Goal: Task Accomplishment & Management: Manage account settings

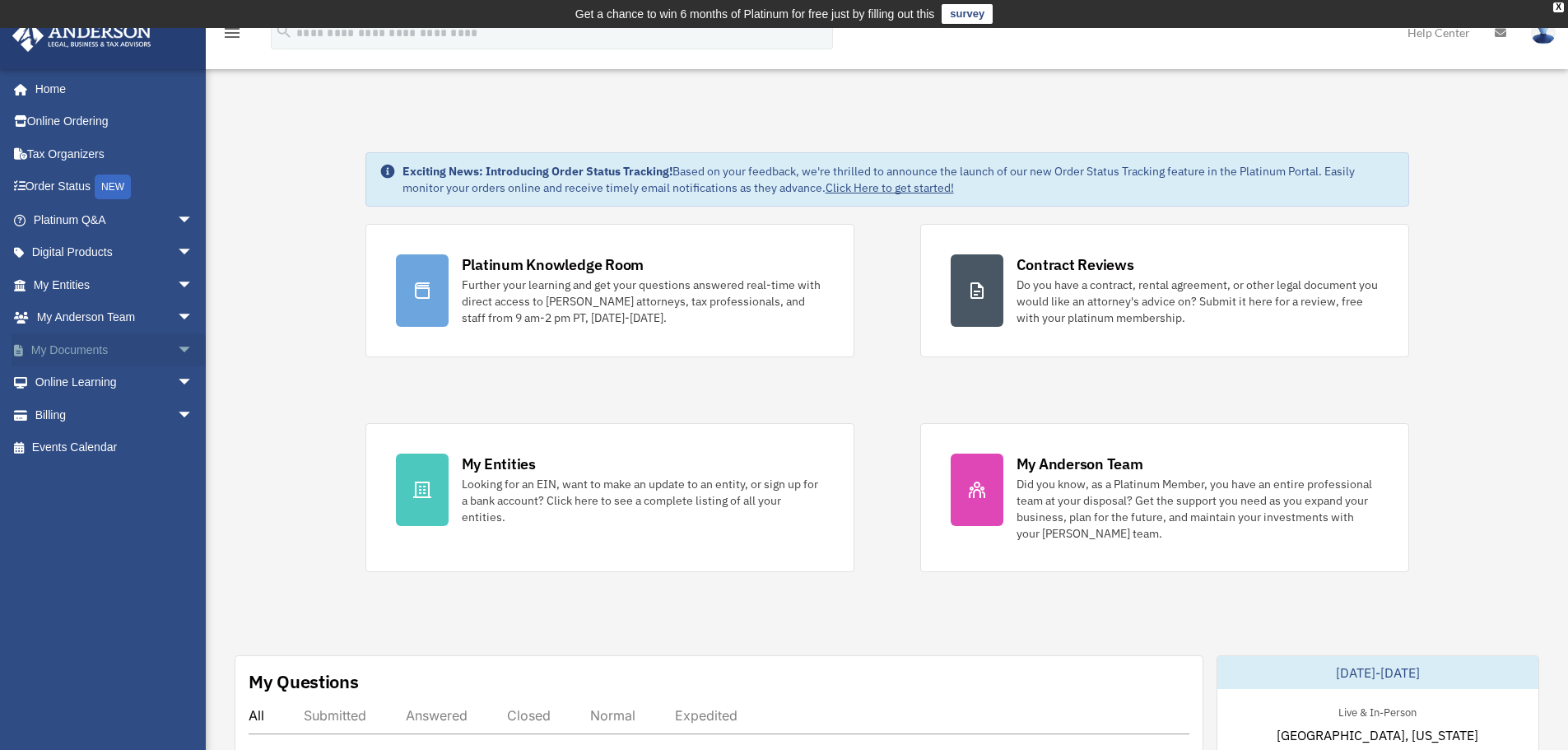
click at [84, 358] on link "My Documents arrow_drop_down" at bounding box center [115, 350] width 207 height 33
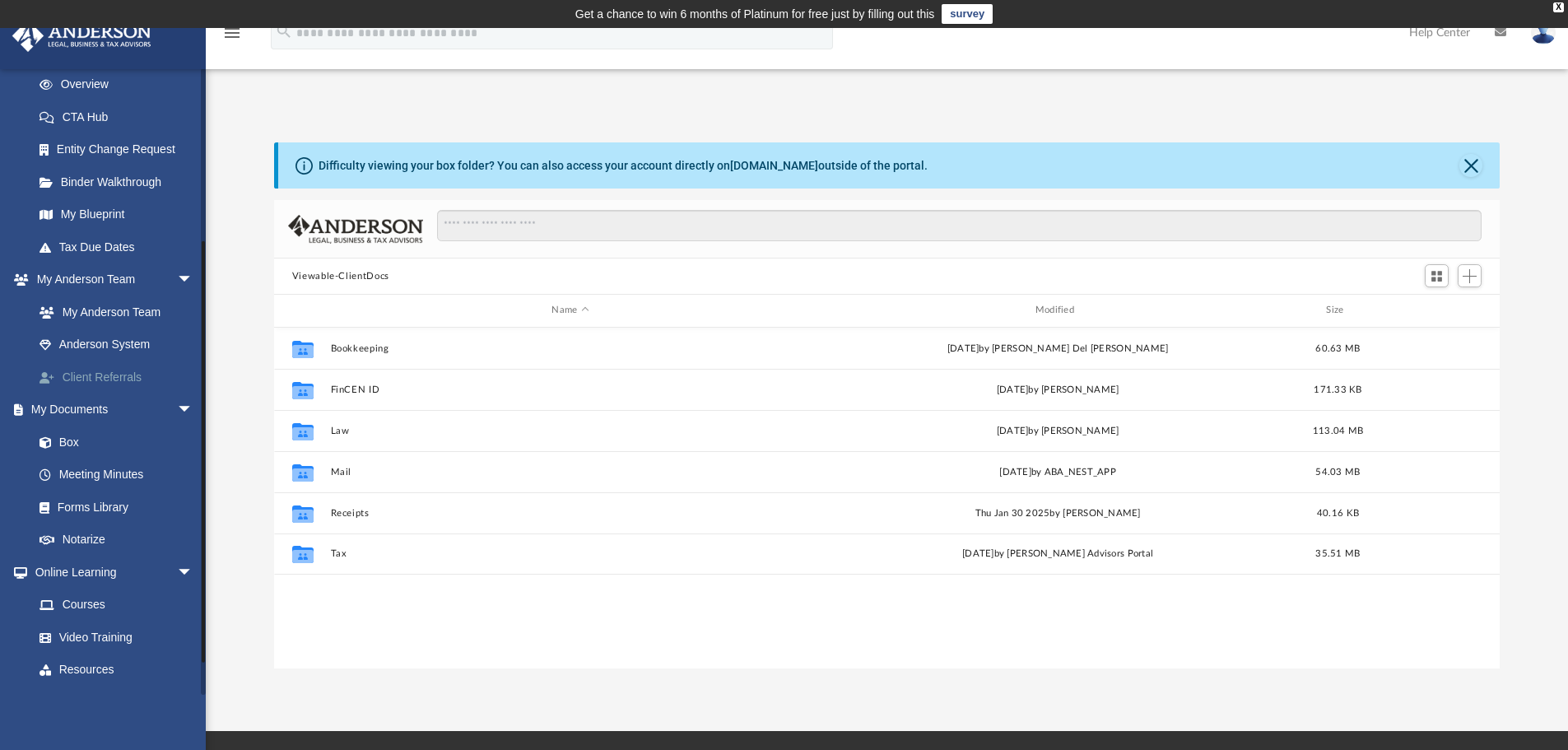
scroll to position [247, 0]
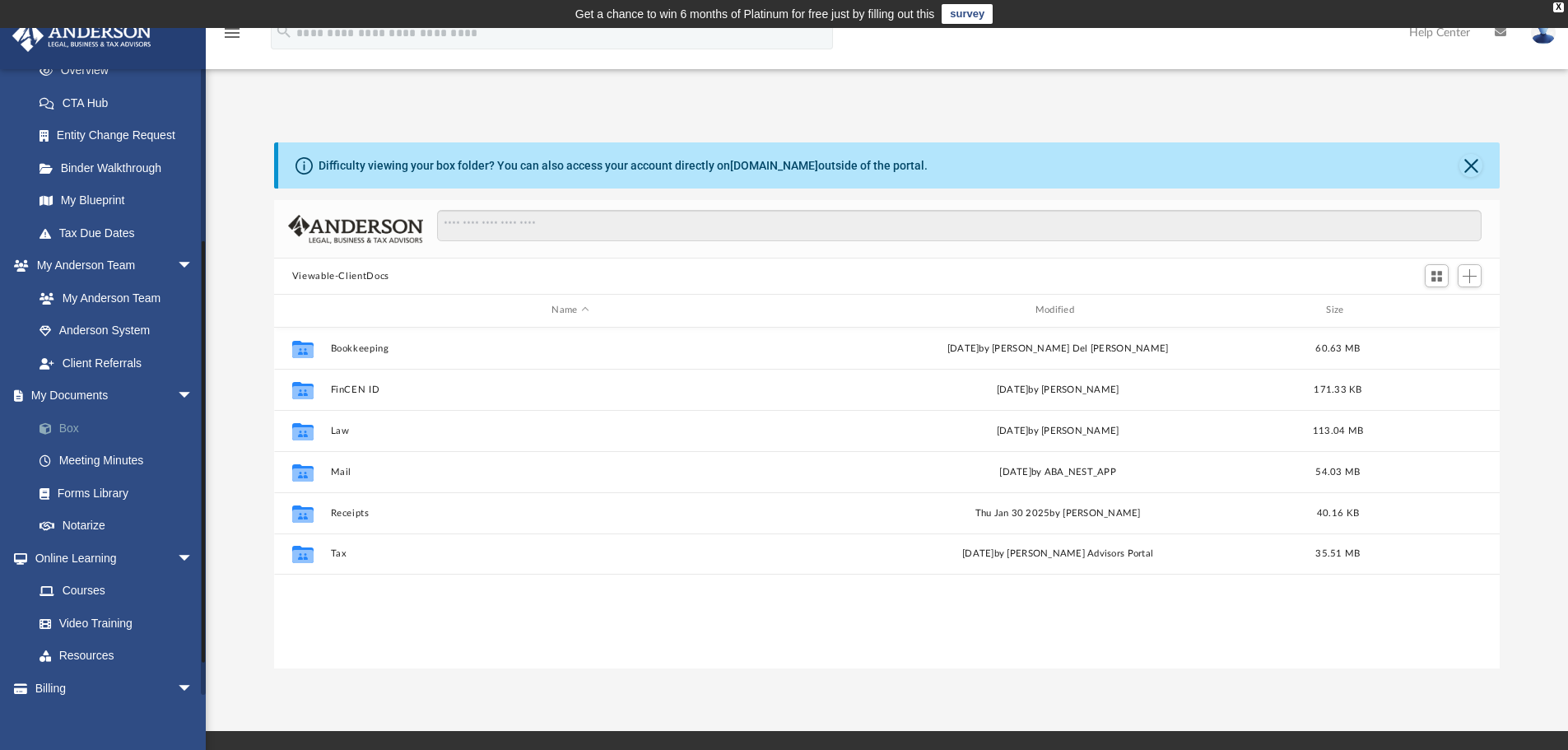
click at [73, 425] on link "Box" at bounding box center [120, 428] width 195 height 33
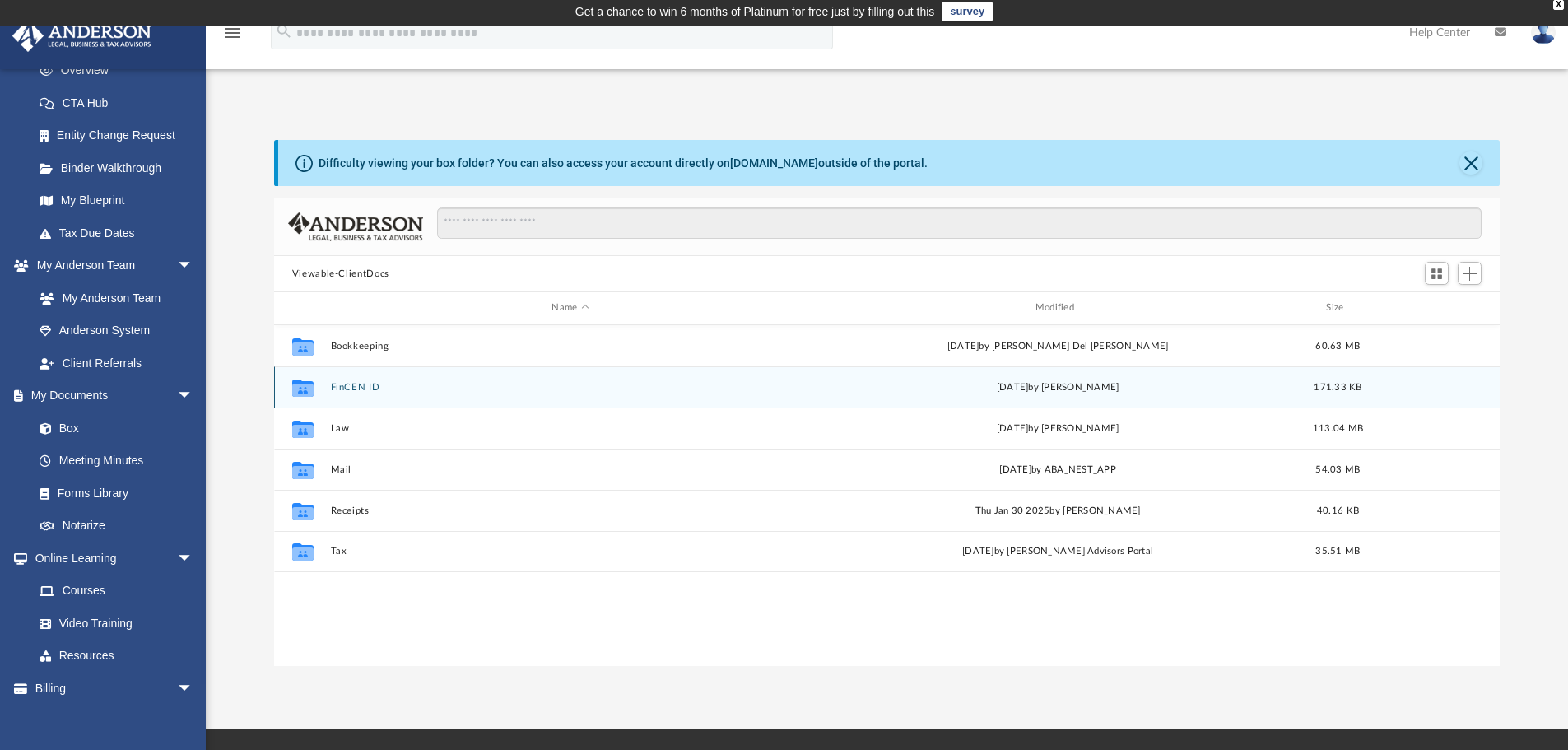
scroll to position [0, 0]
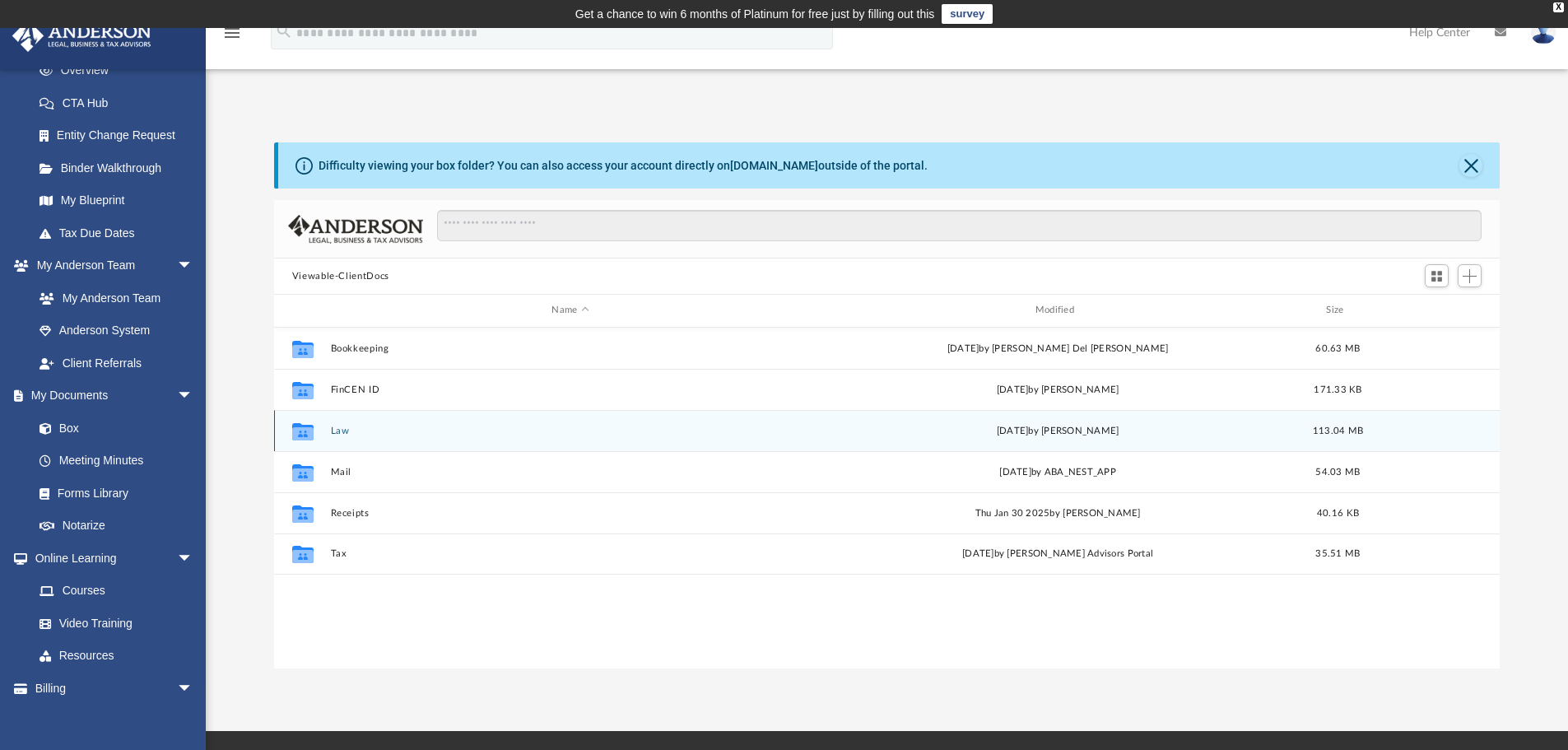
click at [339, 427] on button "Law" at bounding box center [569, 431] width 479 height 11
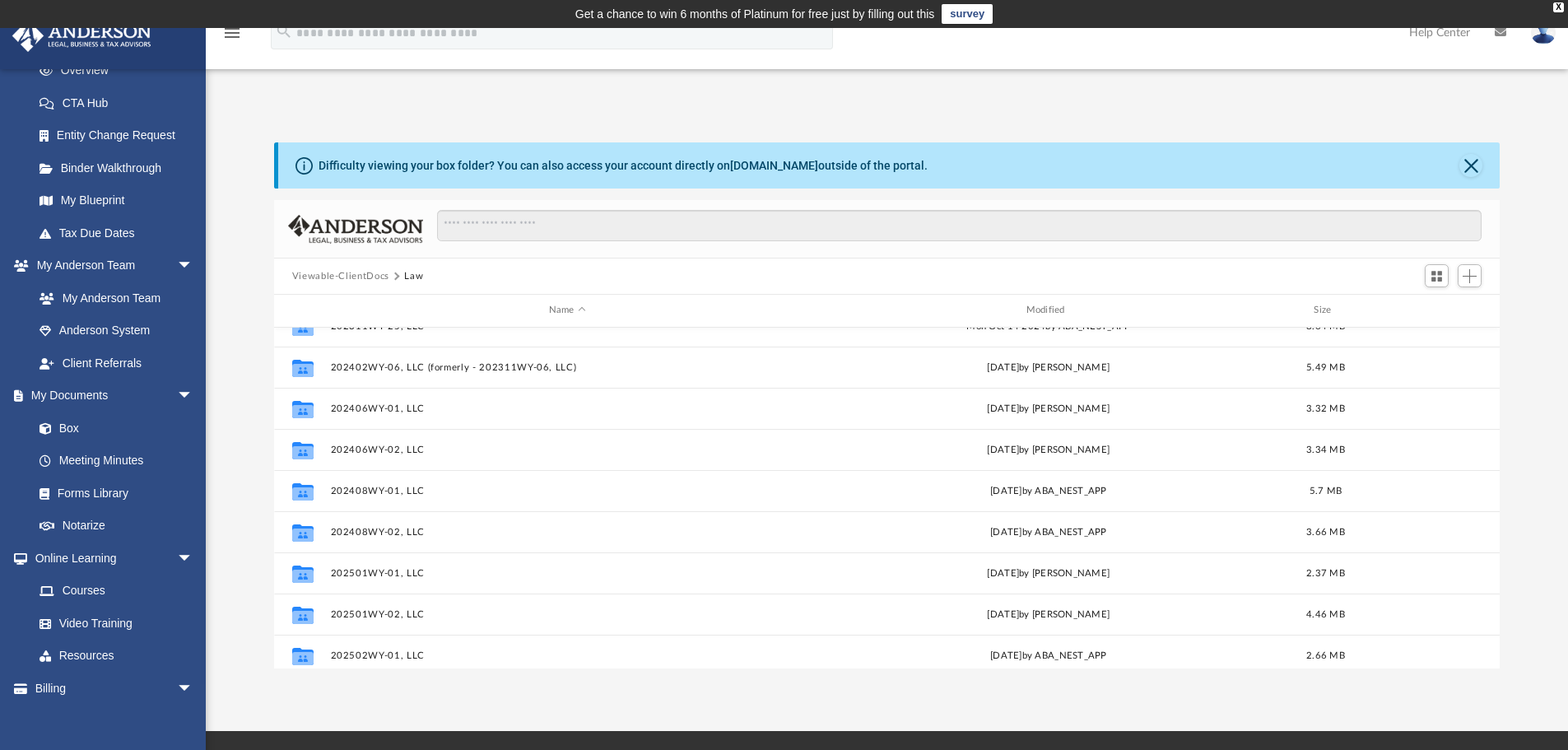
scroll to position [494, 0]
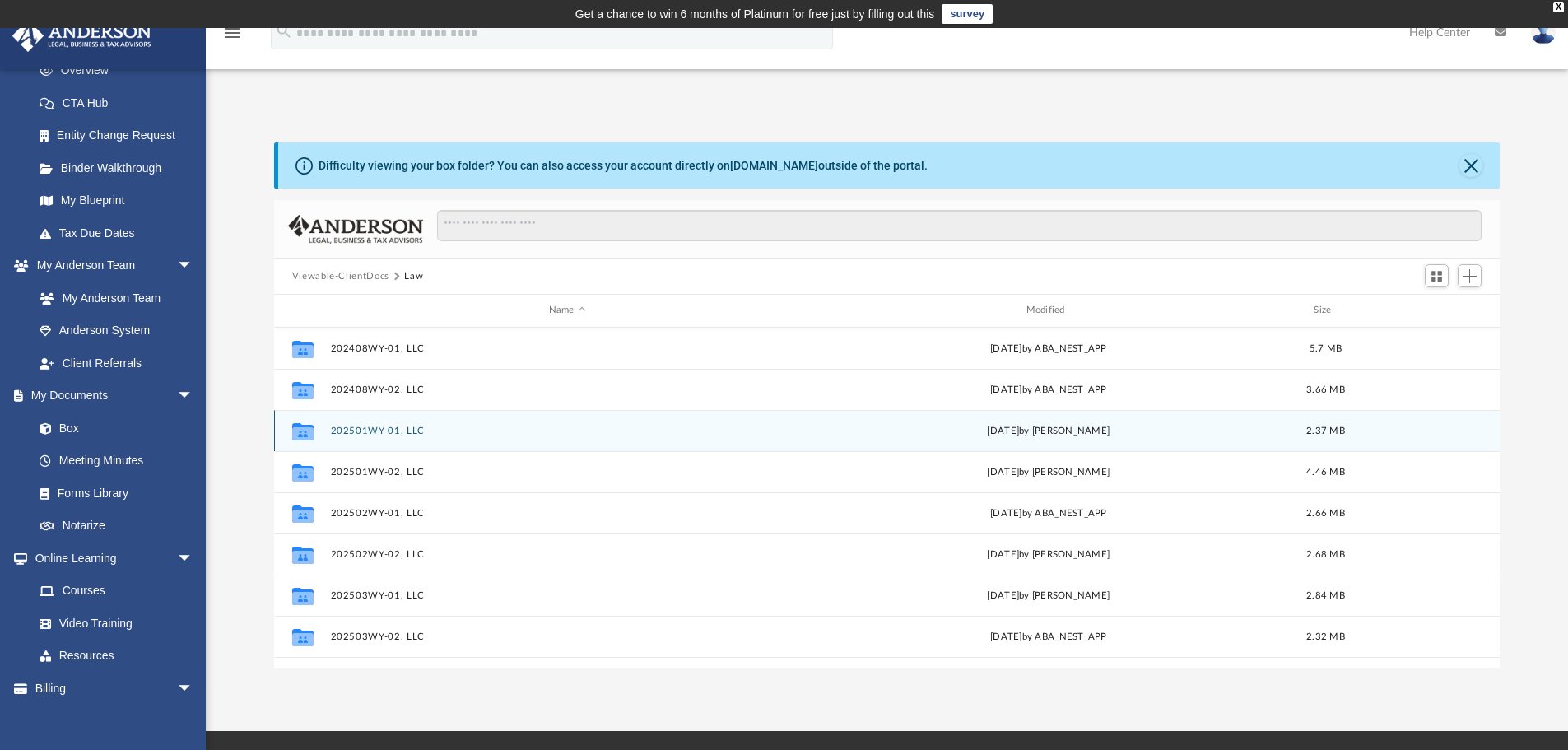
click at [385, 429] on button "202501WY-01, LLC" at bounding box center [567, 431] width 474 height 11
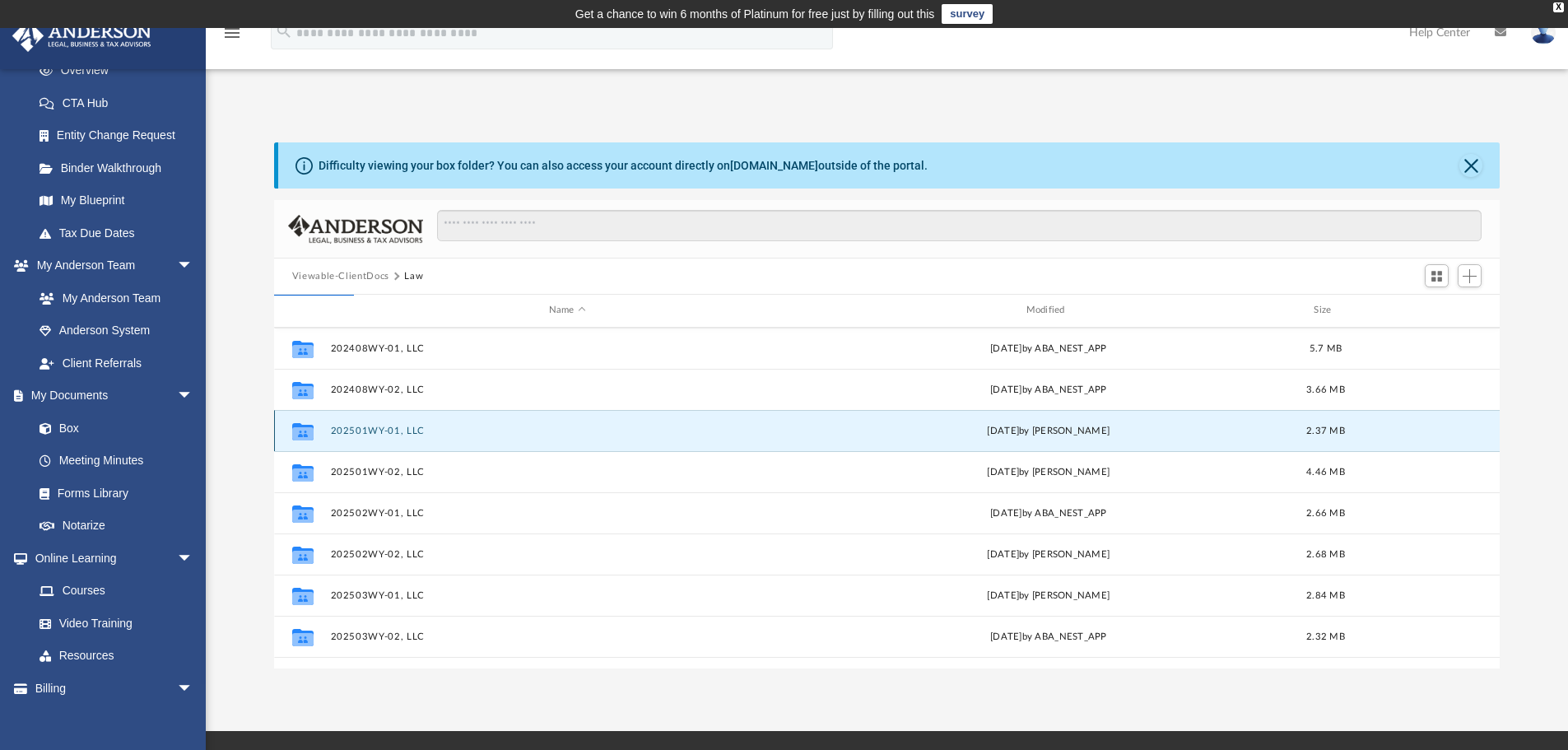
scroll to position [0, 0]
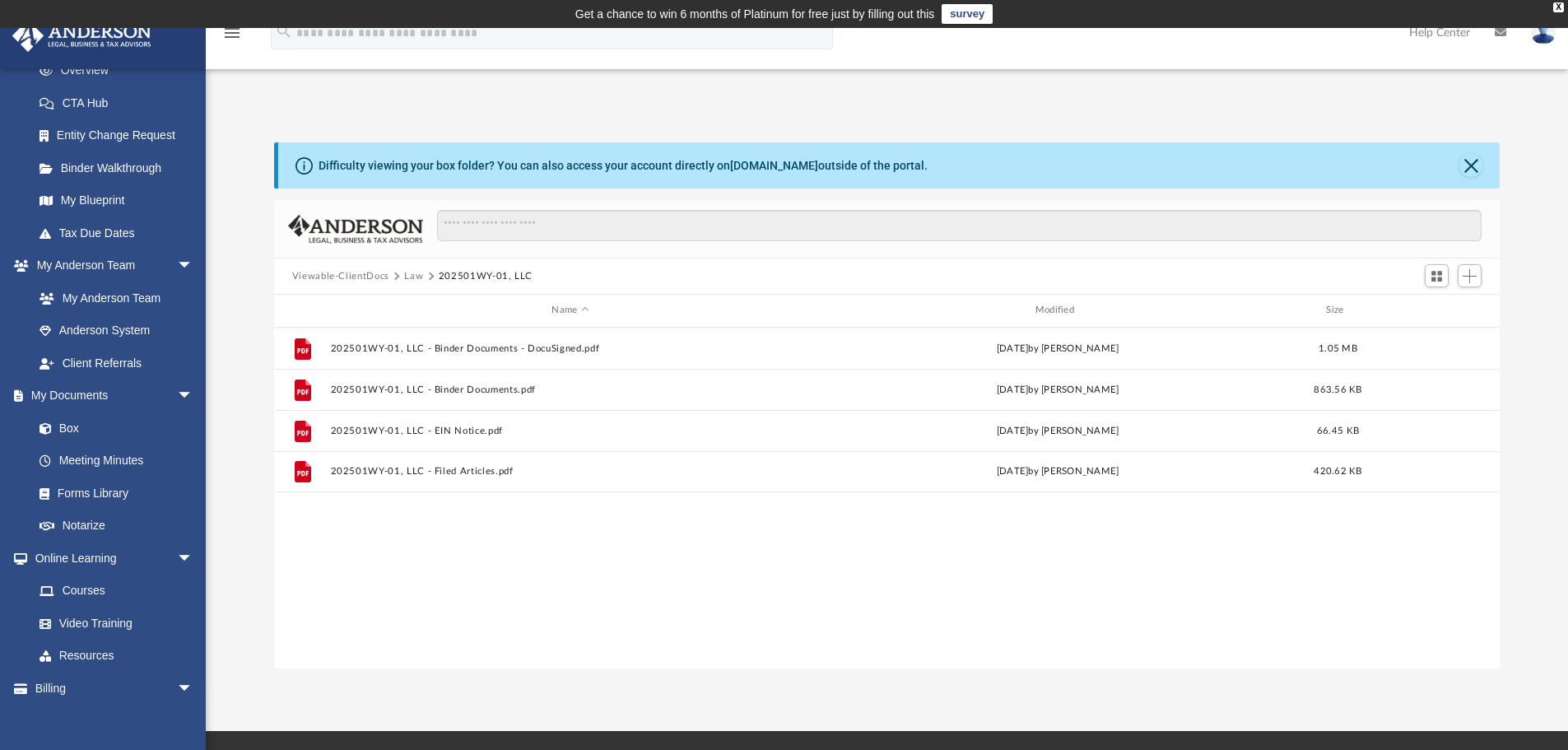
click at [409, 273] on button "Law" at bounding box center [413, 276] width 19 height 15
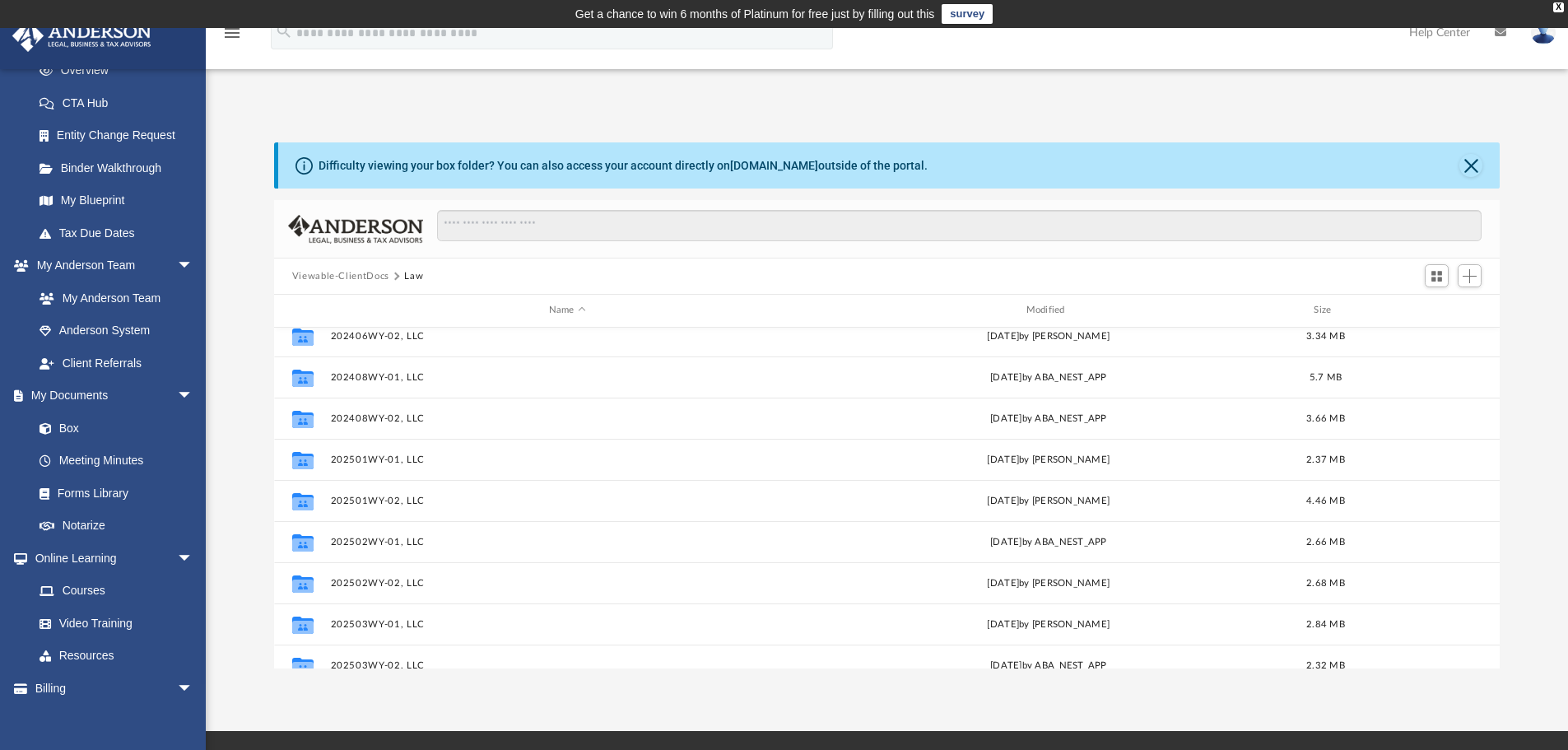
scroll to position [494, 0]
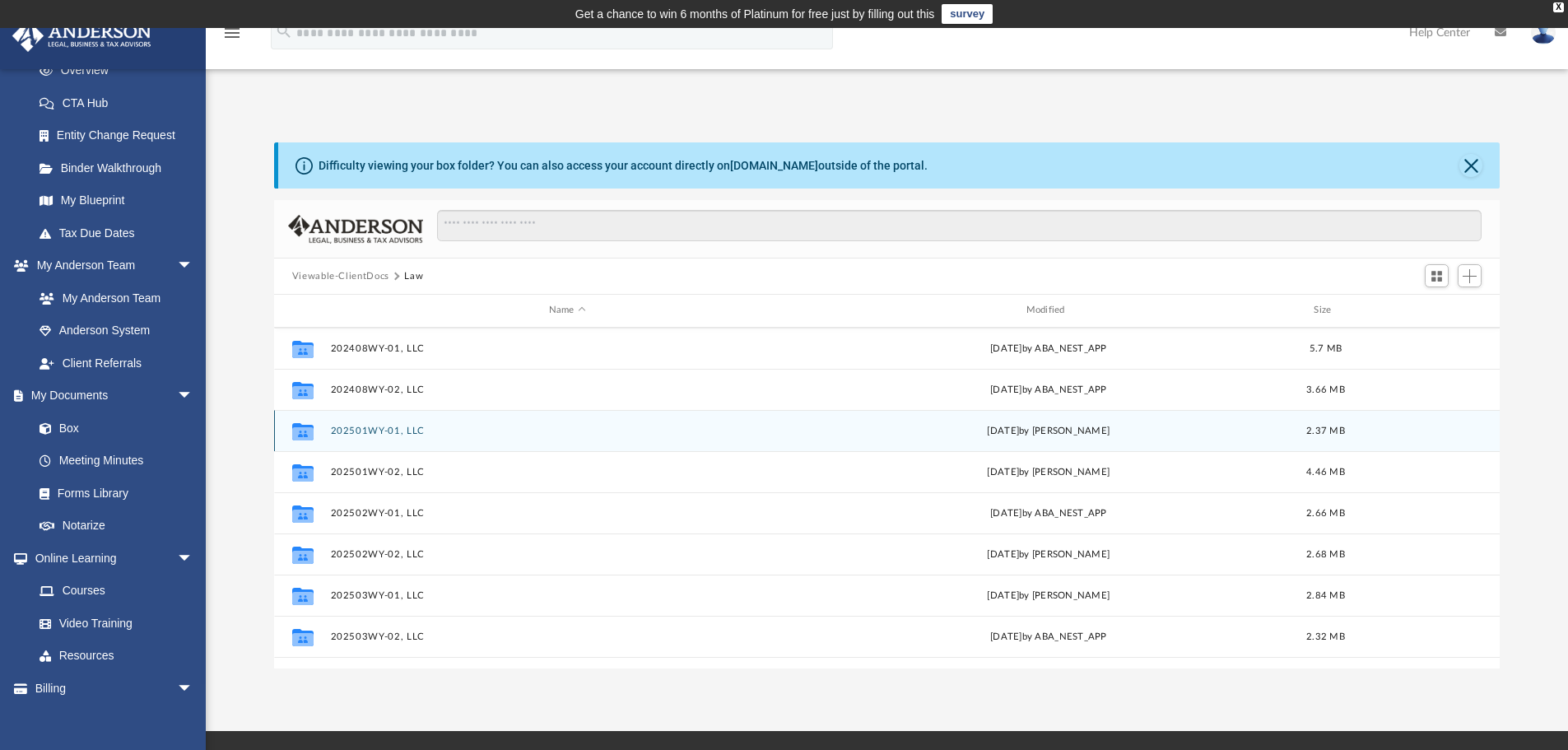
click at [381, 429] on button "202501WY-01, LLC" at bounding box center [567, 431] width 474 height 11
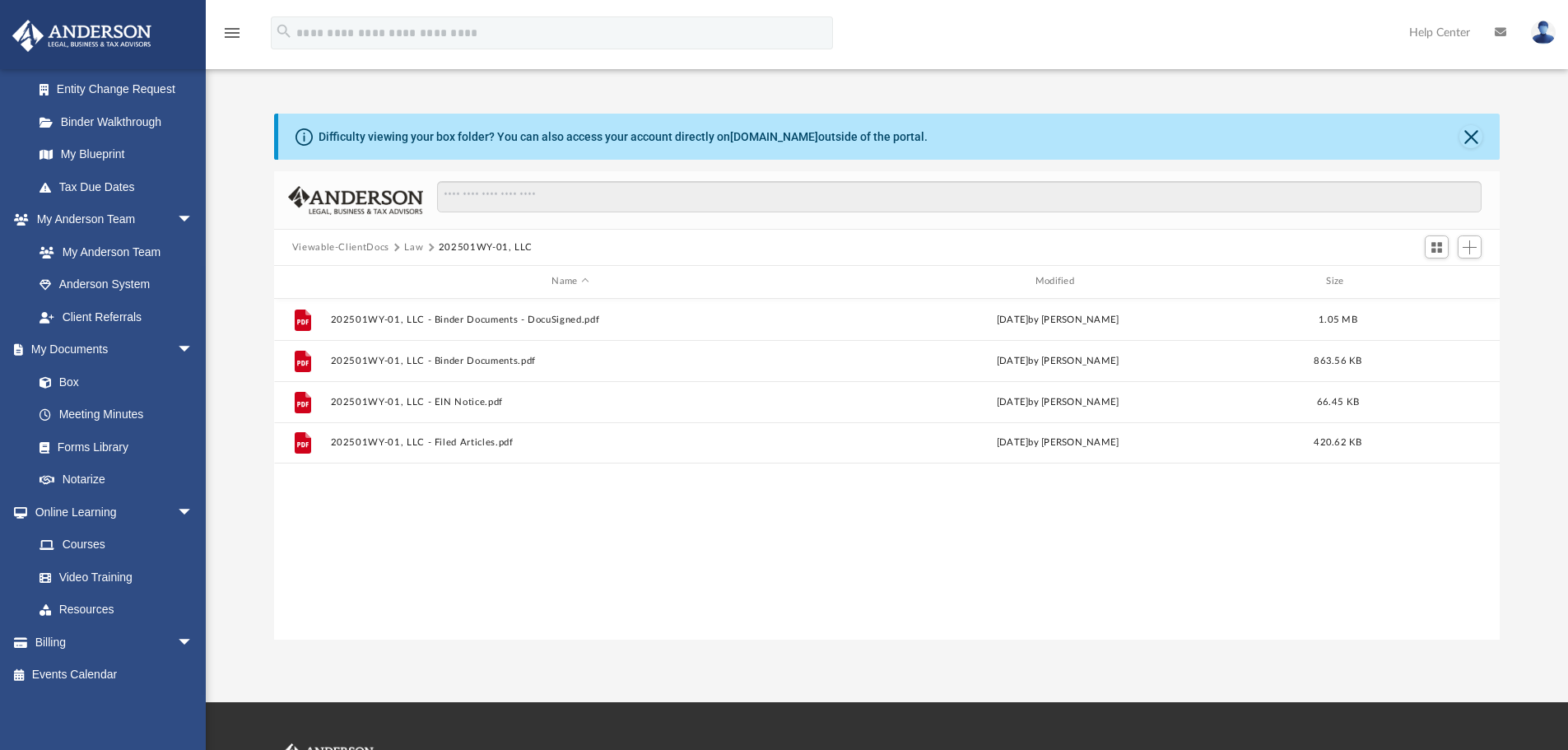
scroll to position [0, 0]
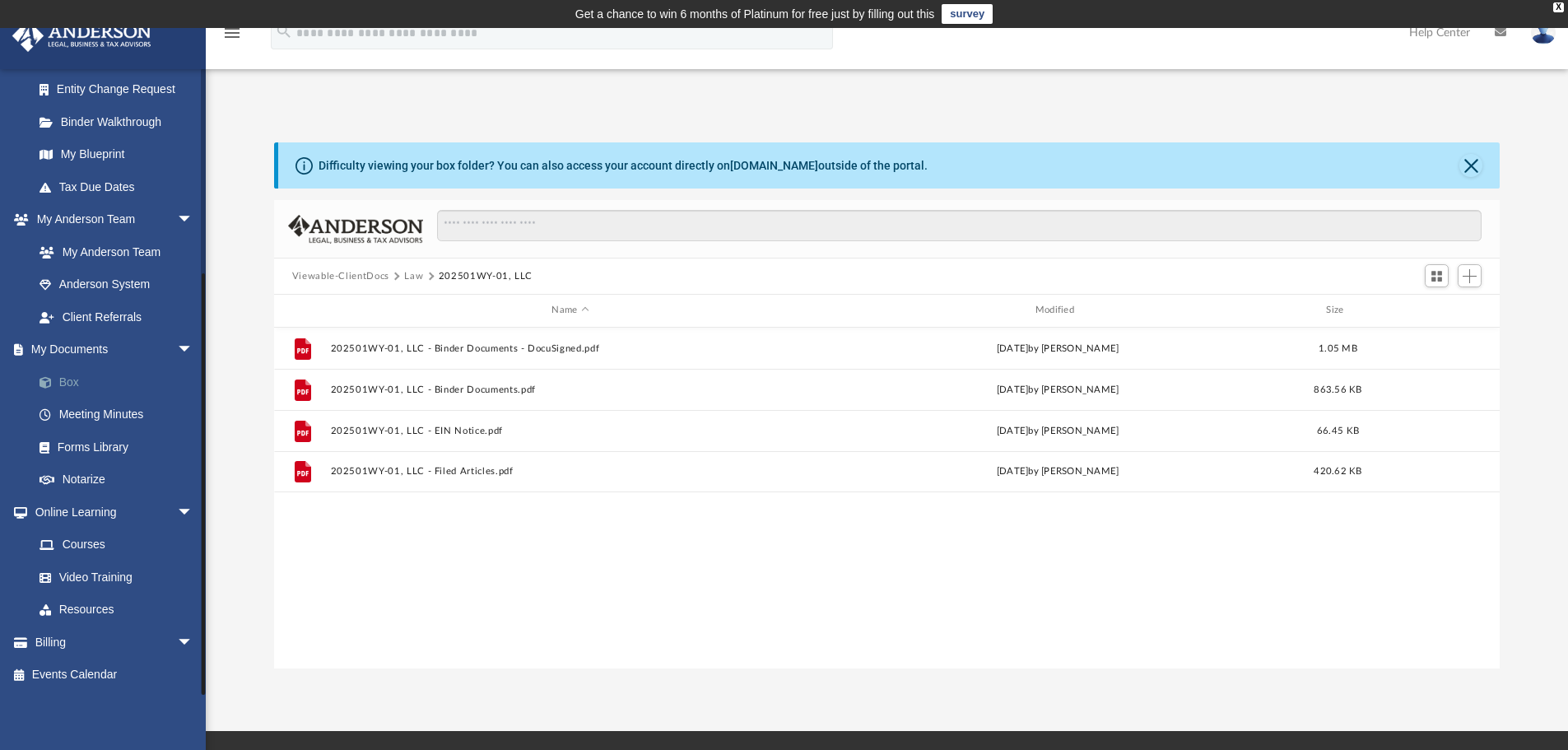
click at [66, 380] on link "Box" at bounding box center [120, 381] width 195 height 33
click at [48, 381] on span at bounding box center [54, 382] width 11 height 12
click at [48, 380] on span at bounding box center [54, 382] width 11 height 12
click at [54, 351] on link "My Documents arrow_drop_down" at bounding box center [115, 350] width 207 height 33
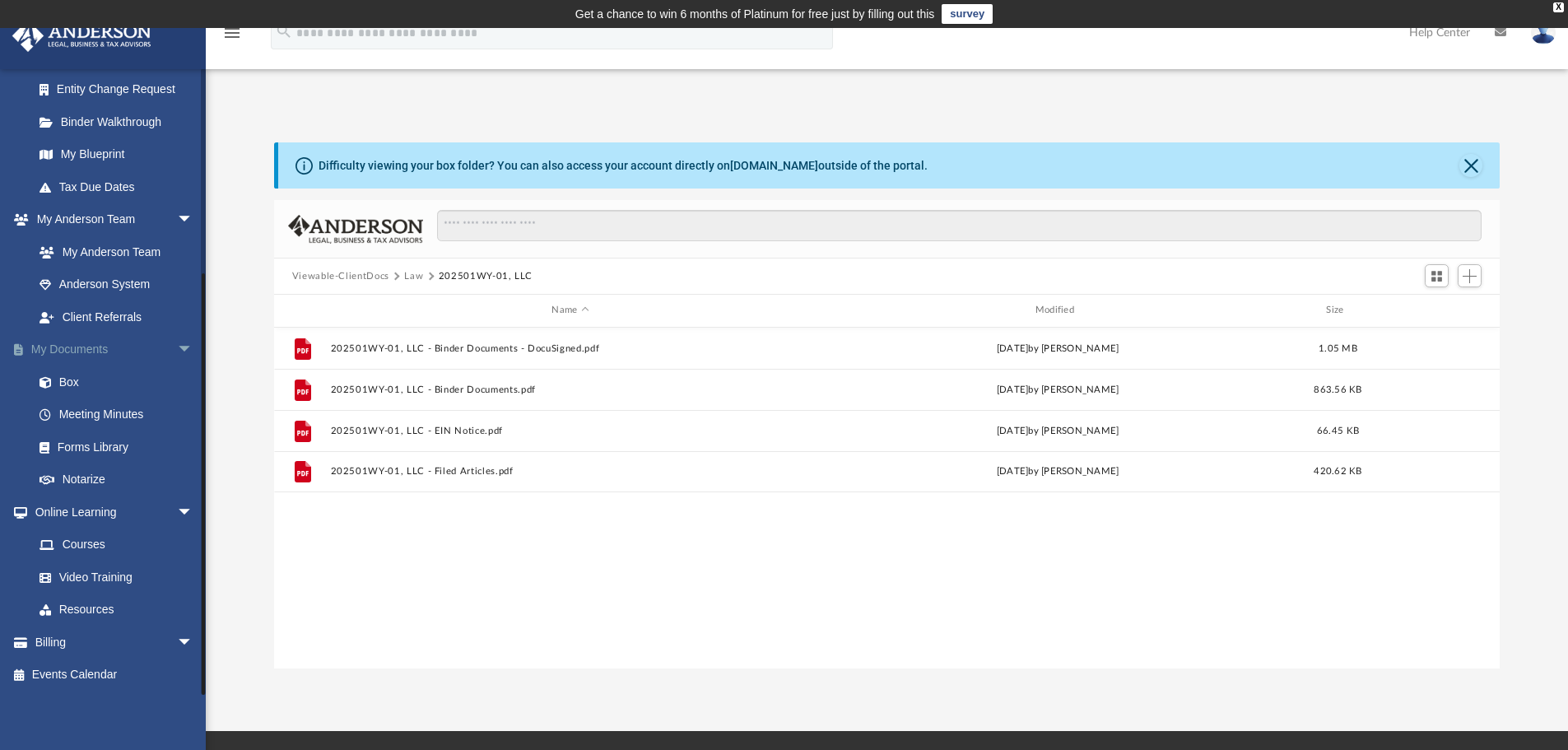
click at [68, 348] on link "My Documents arrow_drop_down" at bounding box center [115, 350] width 207 height 33
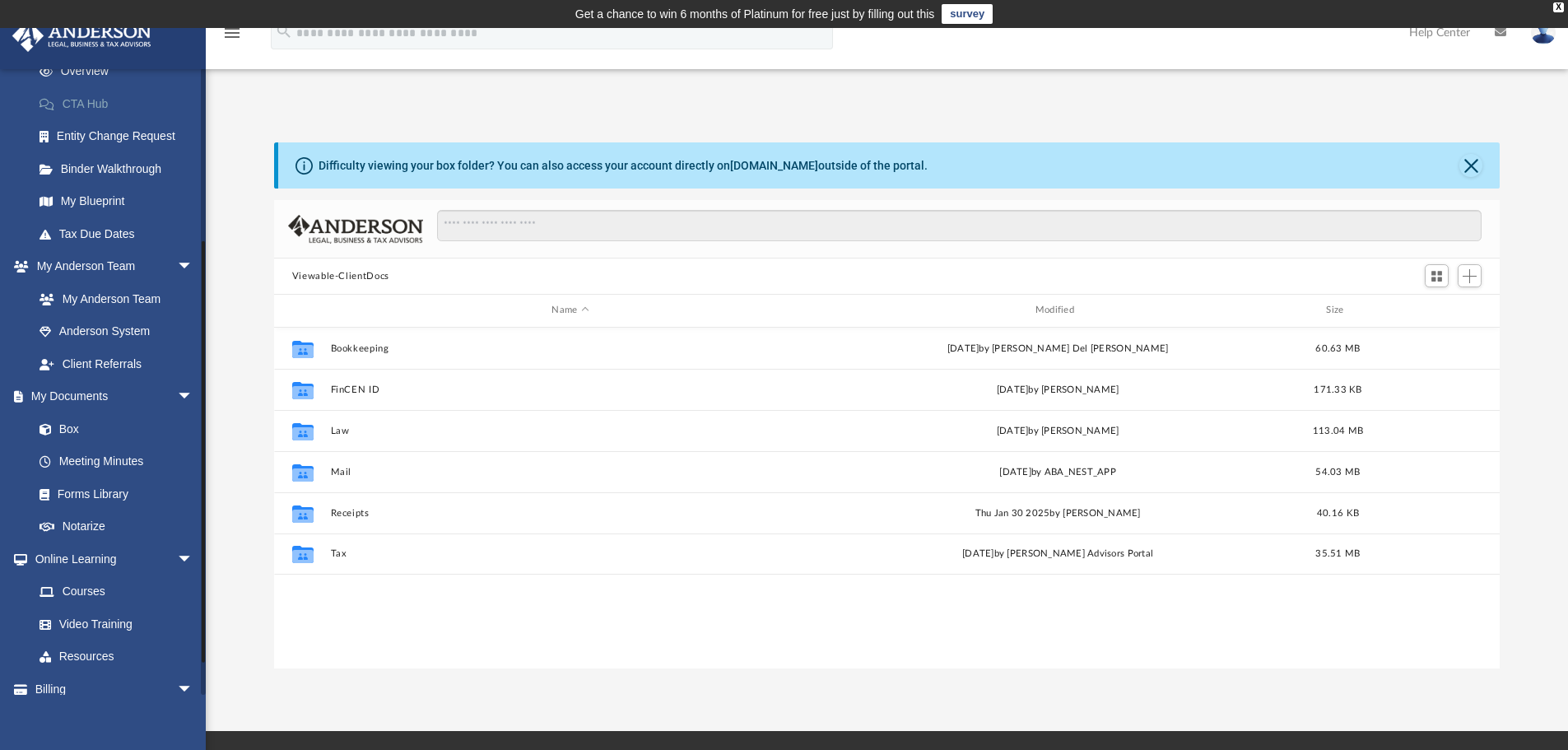
scroll to position [247, 0]
click at [62, 392] on link "My Documents arrow_drop_down" at bounding box center [115, 396] width 207 height 33
click at [68, 424] on link "Box" at bounding box center [120, 428] width 195 height 33
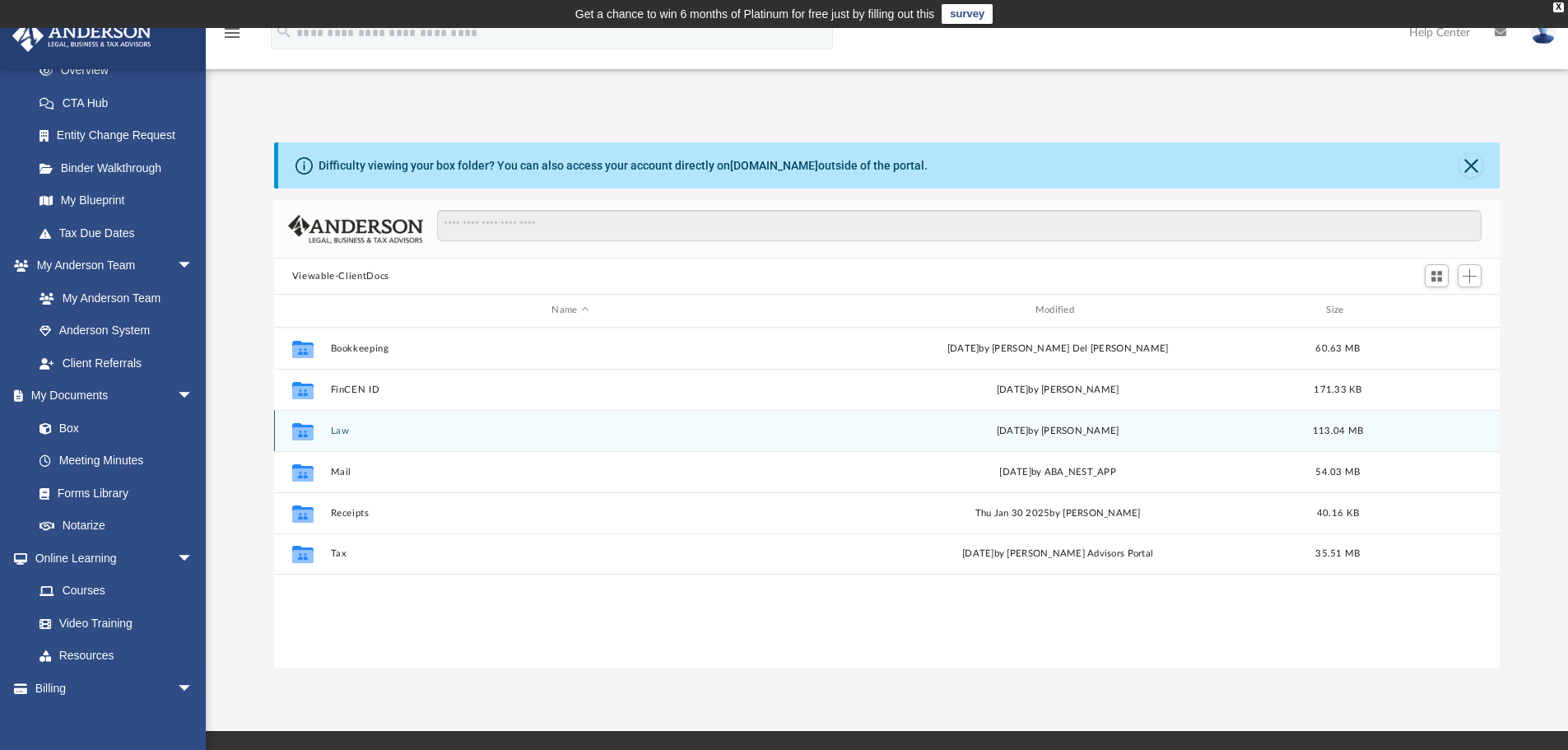
click at [330, 431] on button "Law" at bounding box center [569, 431] width 479 height 11
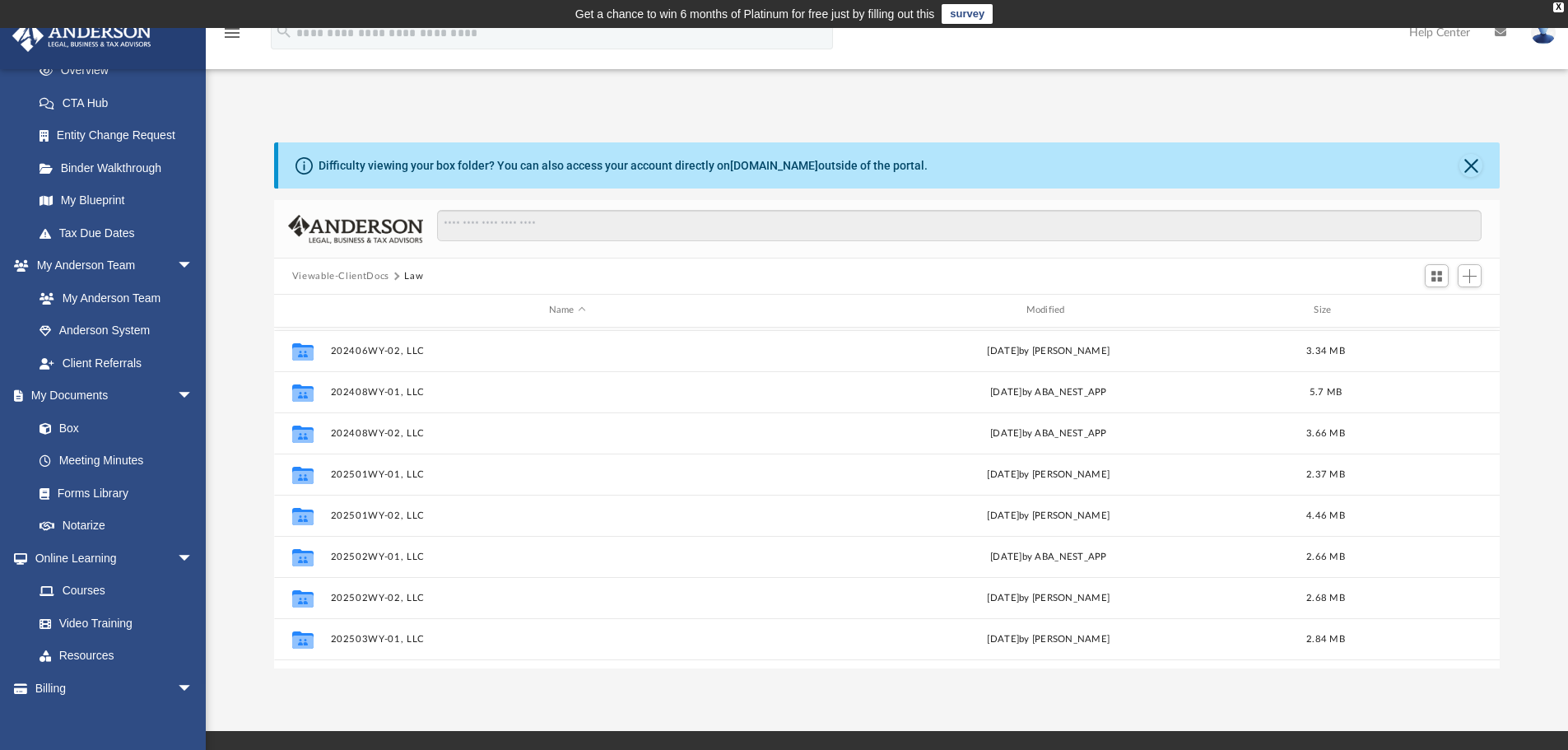
scroll to position [494, 0]
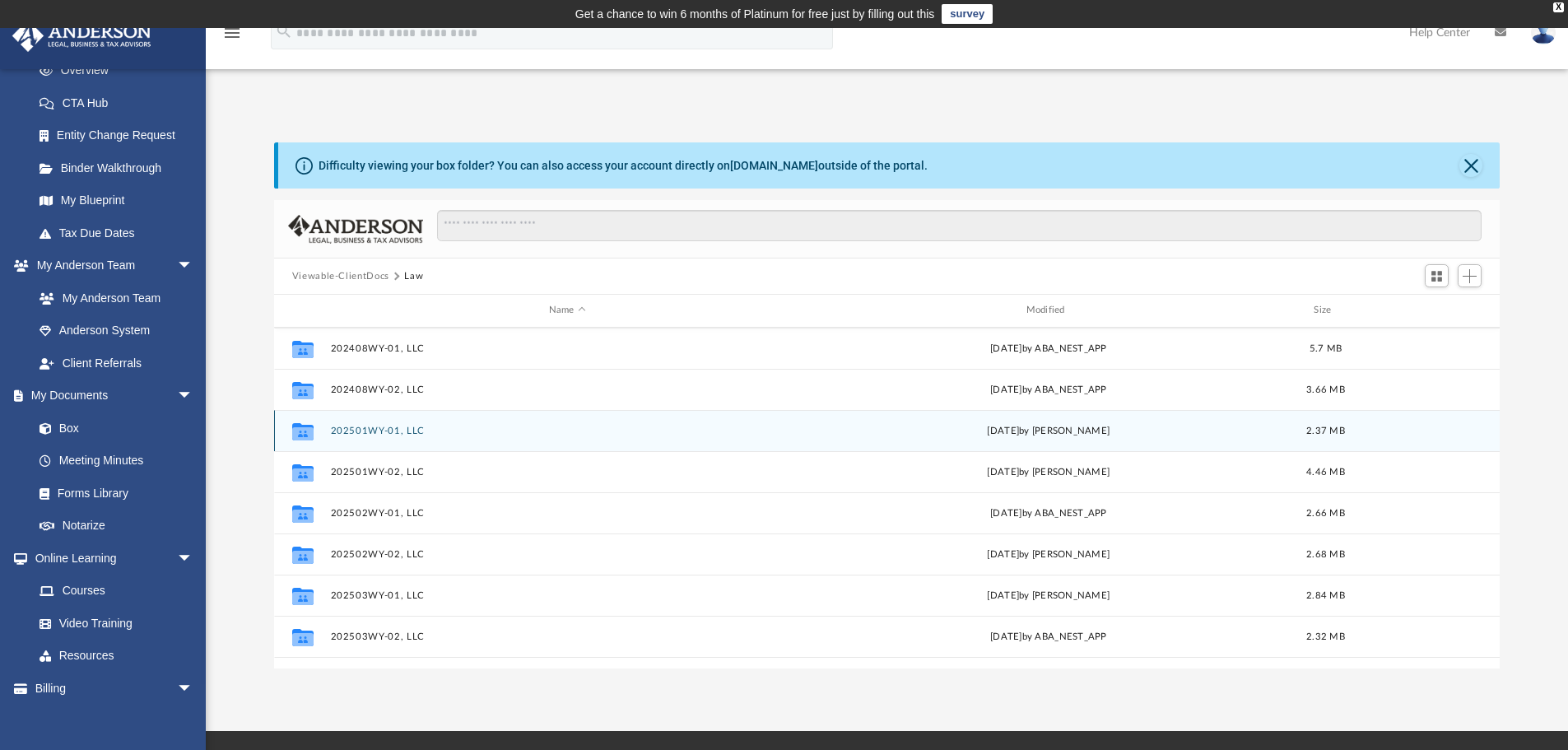
click at [426, 429] on button "202501WY-01, LLC" at bounding box center [567, 431] width 474 height 11
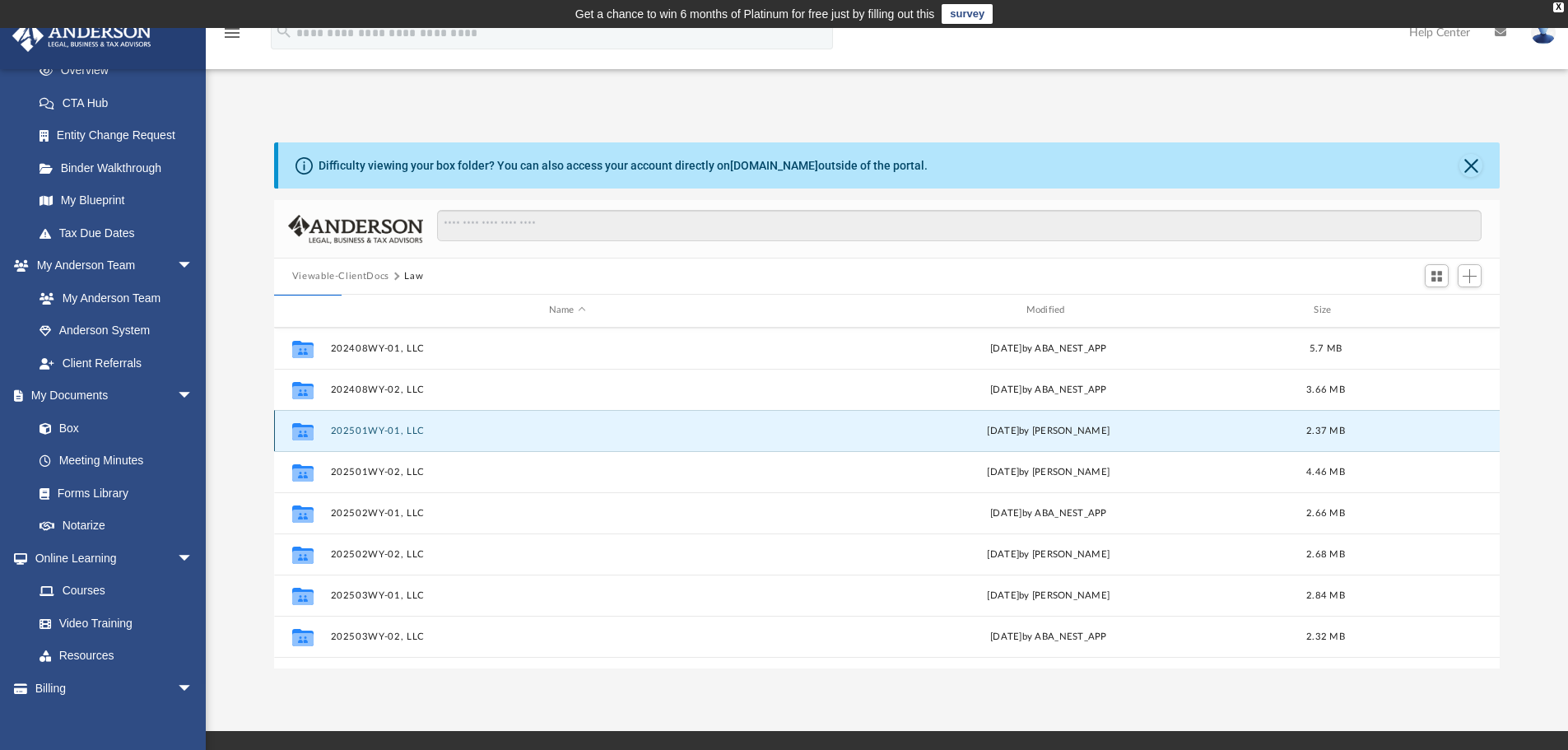
scroll to position [0, 0]
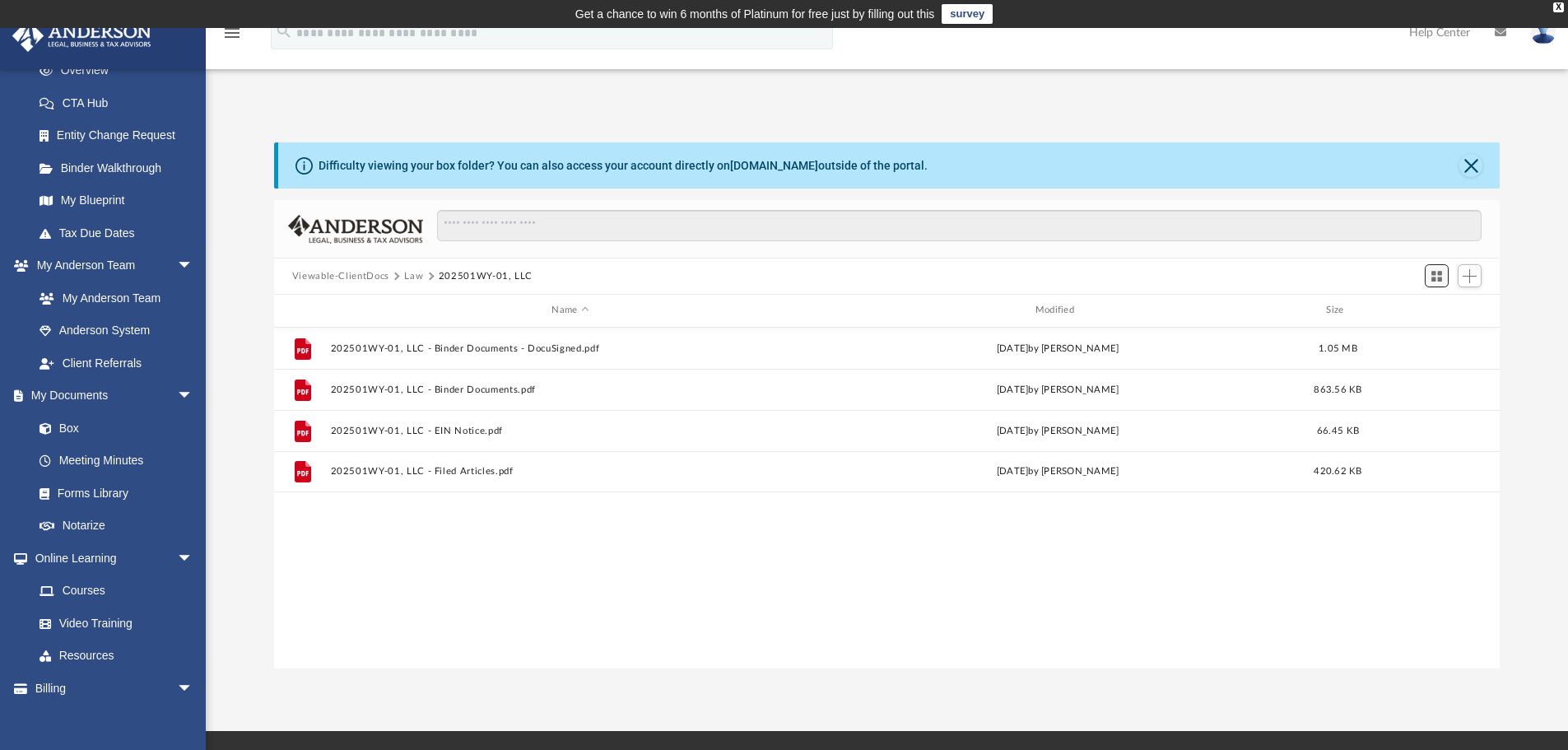
click at [1441, 277] on span "Switch to Grid View" at bounding box center [1435, 275] width 14 height 14
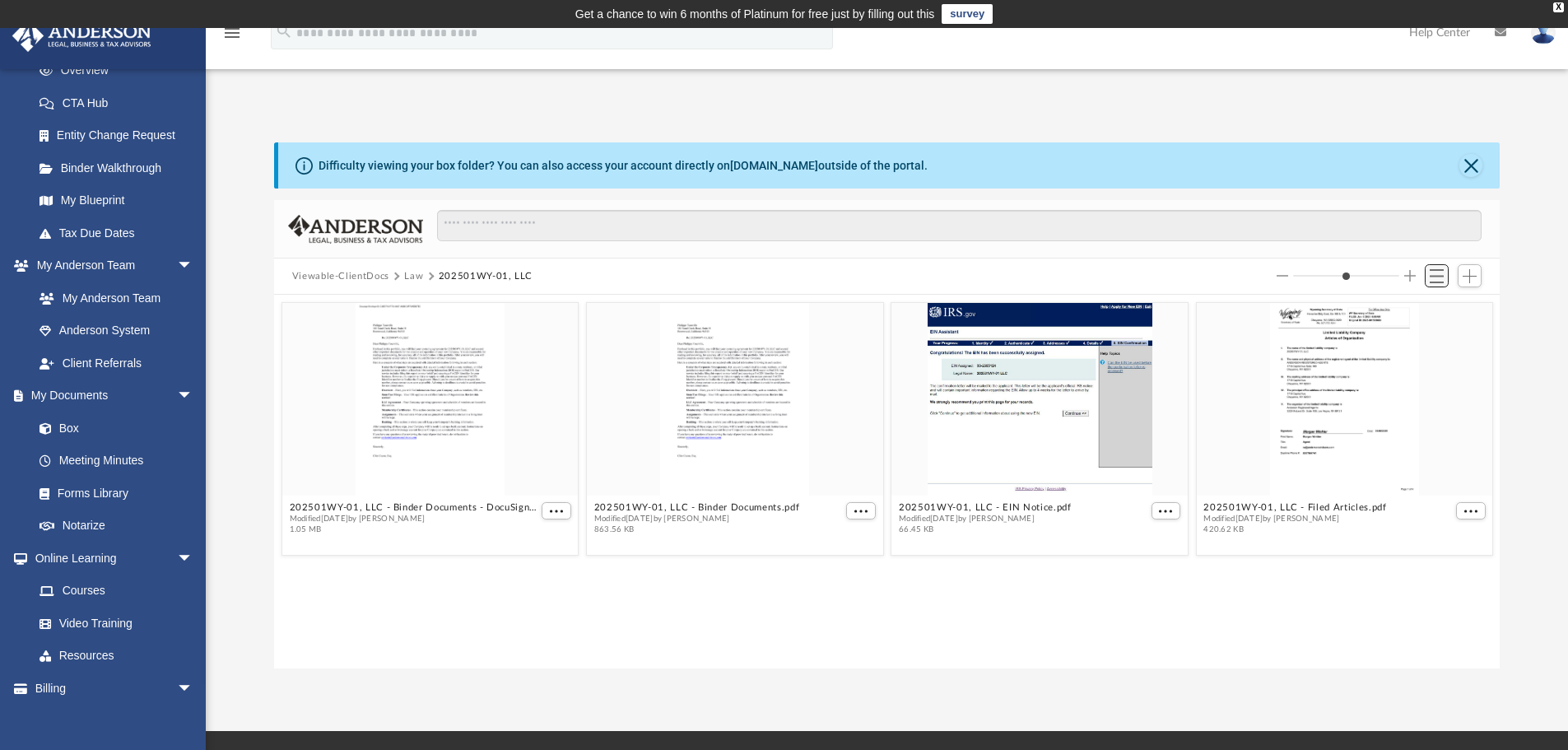
click at [1433, 271] on span "Switch to List View" at bounding box center [1435, 275] width 14 height 14
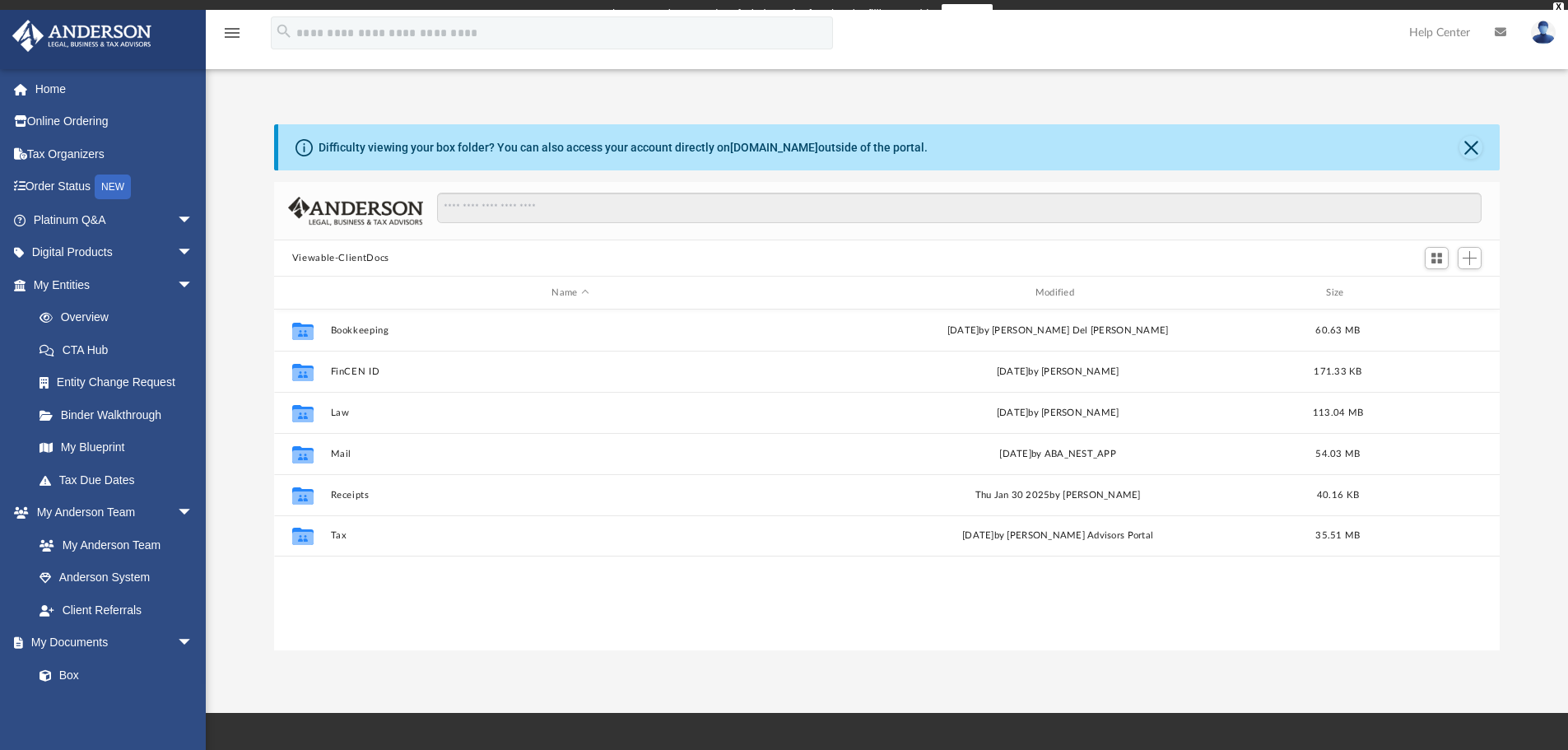
scroll to position [362, 1213]
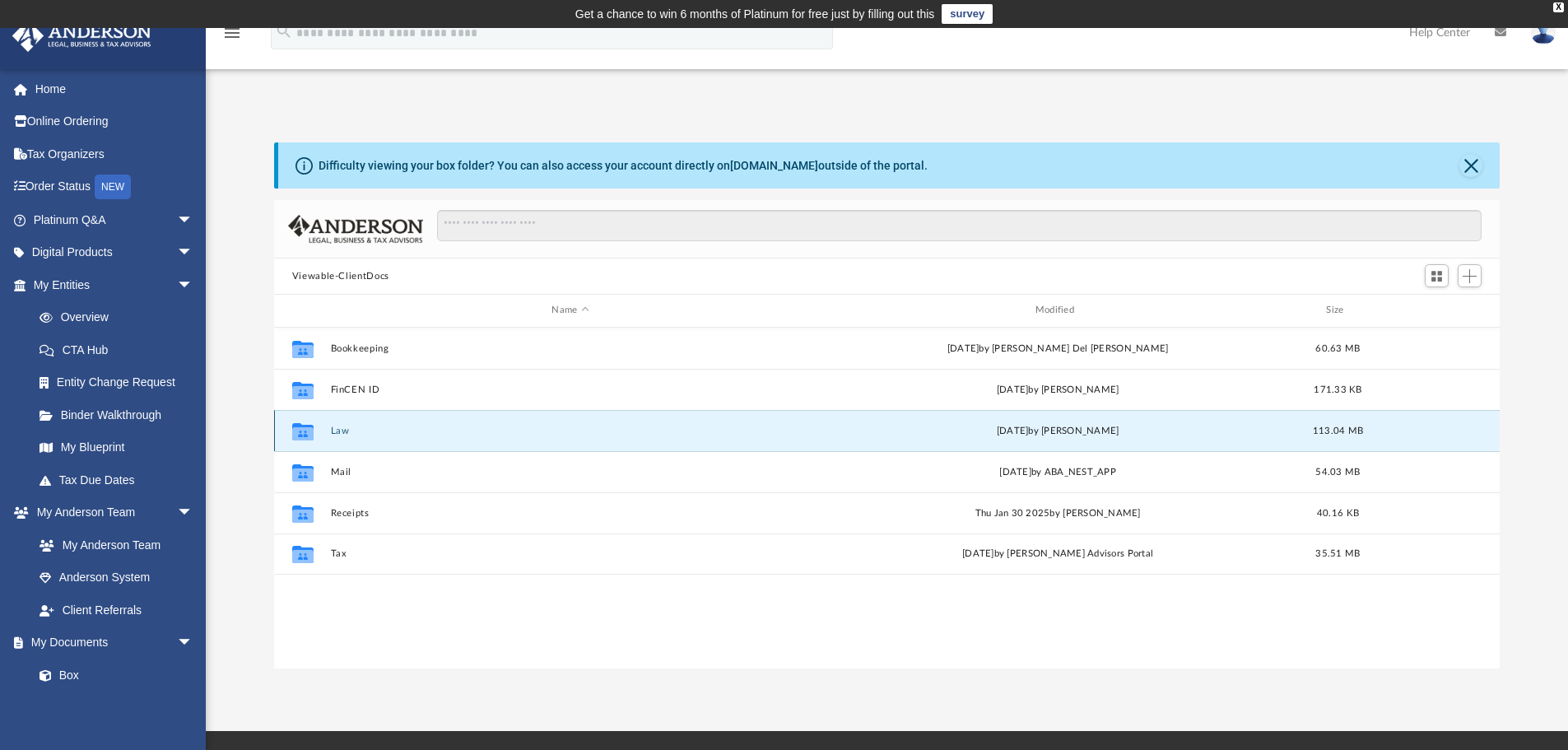
click at [343, 434] on button "Law" at bounding box center [569, 431] width 479 height 11
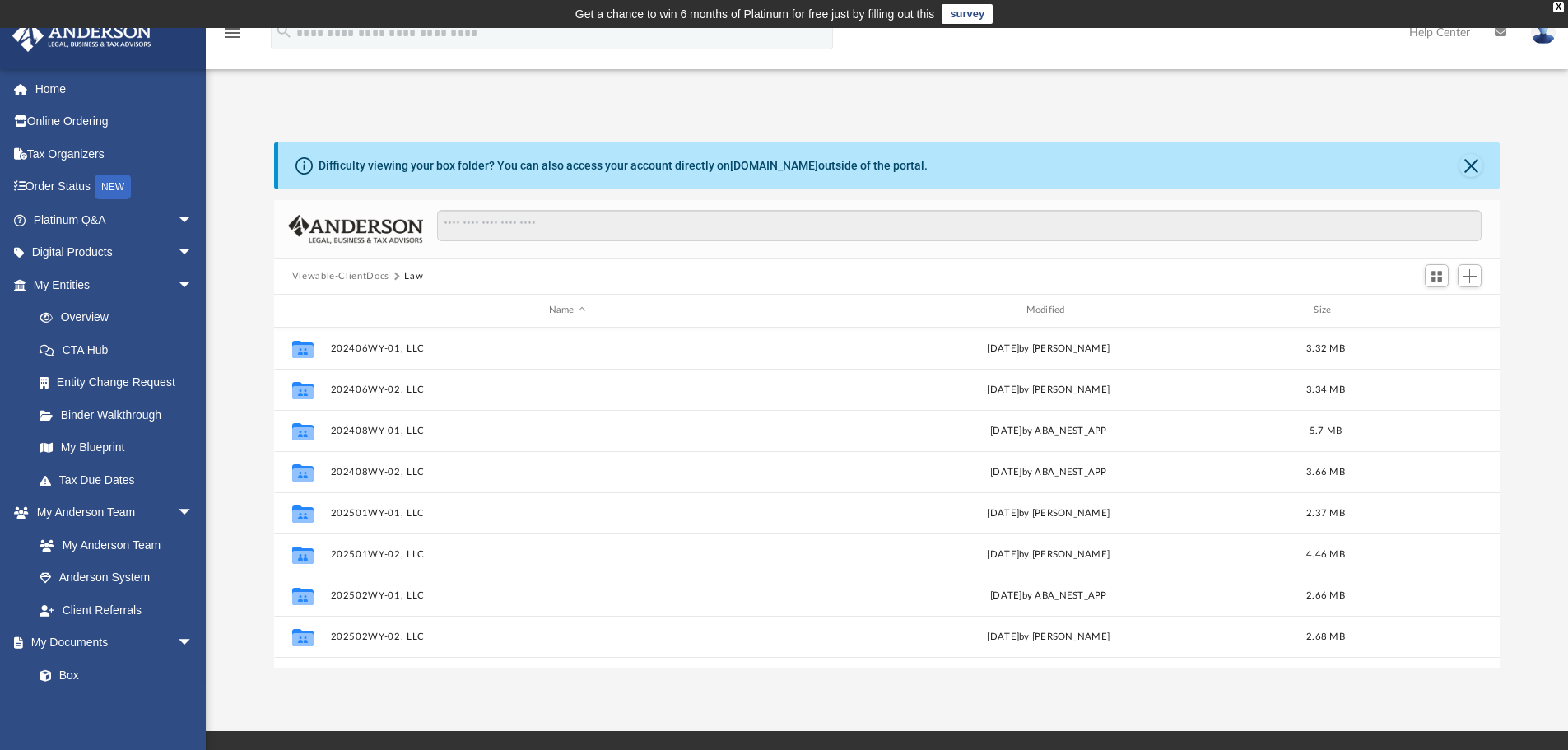
scroll to position [494, 0]
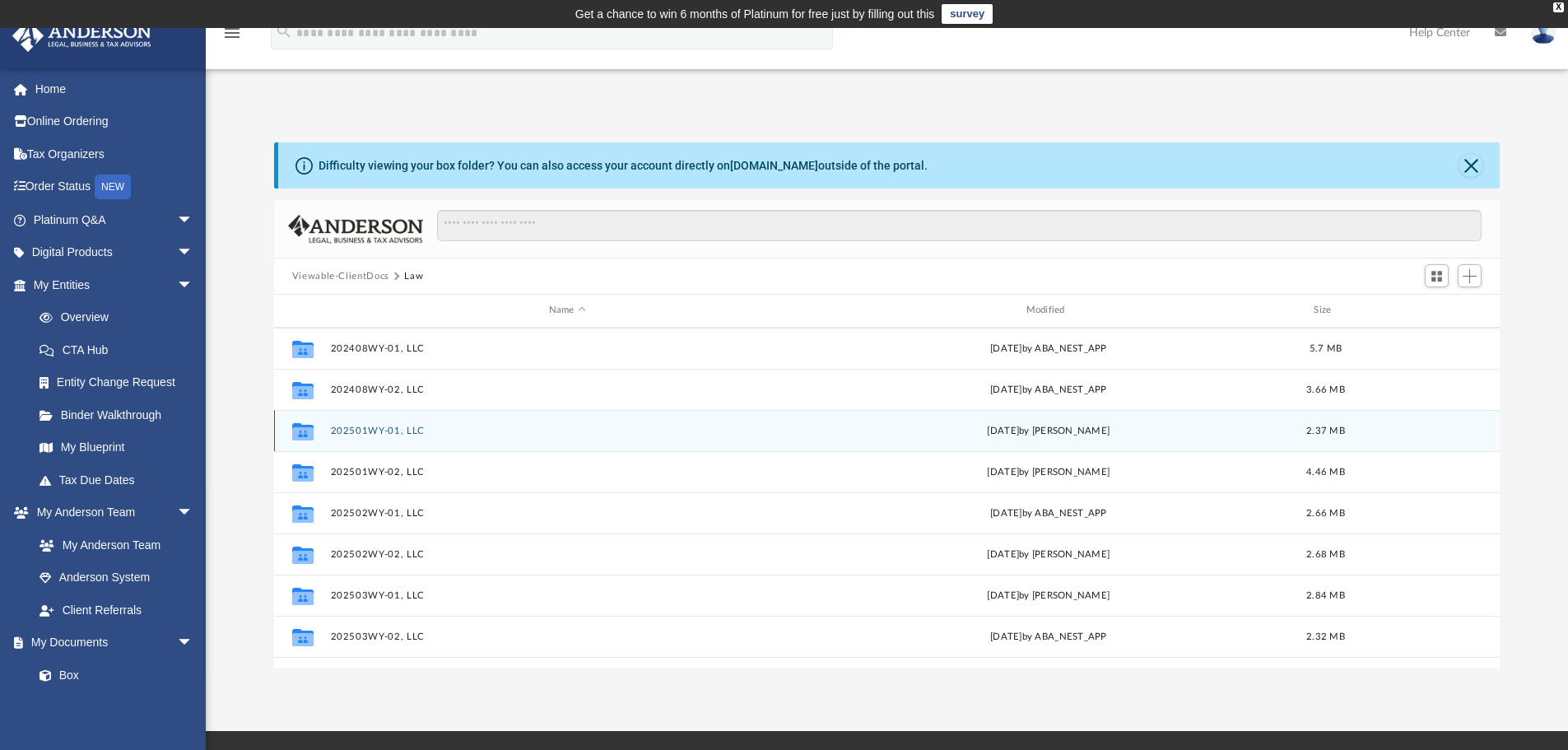
click at [397, 432] on button "202501WY-01, LLC" at bounding box center [567, 431] width 474 height 11
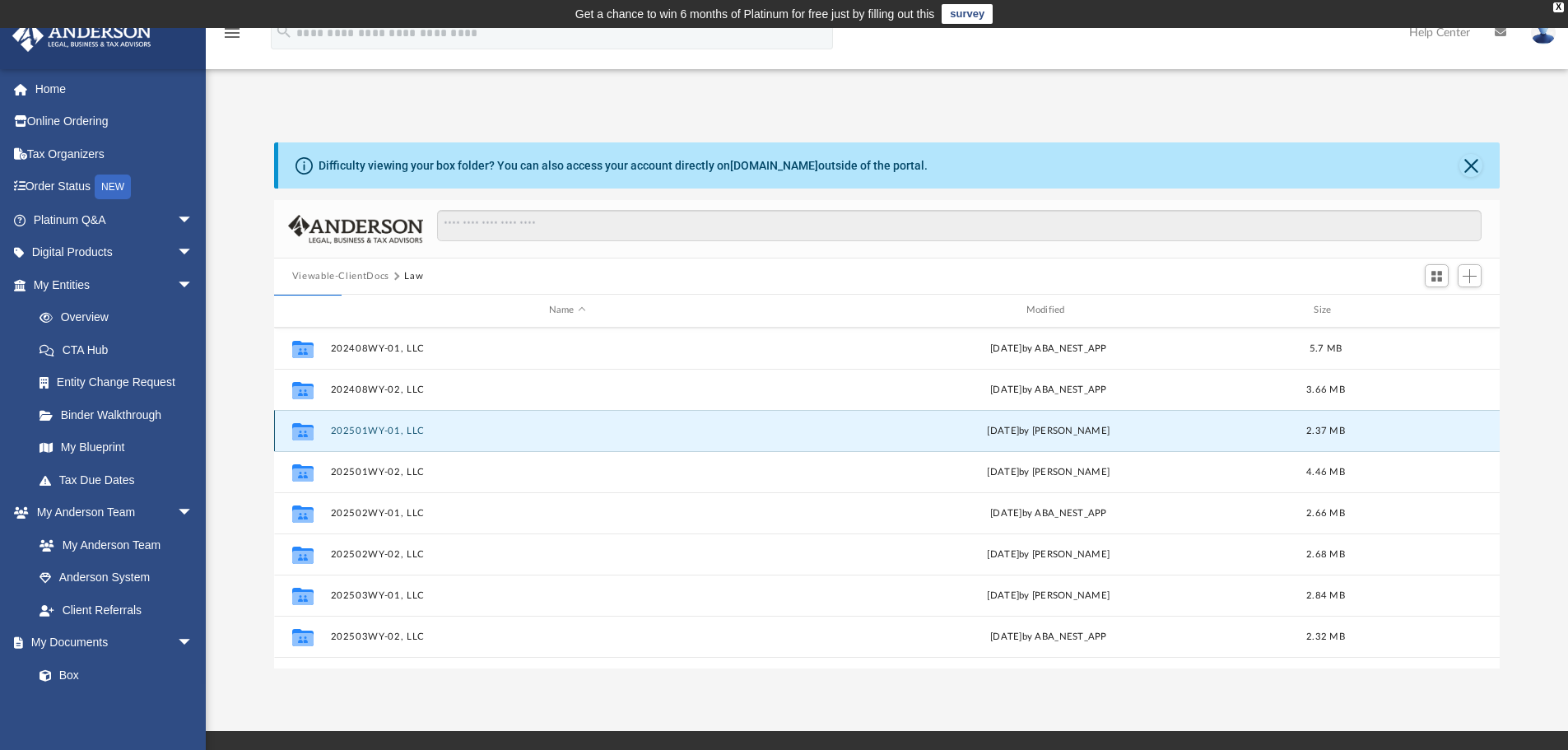
scroll to position [0, 0]
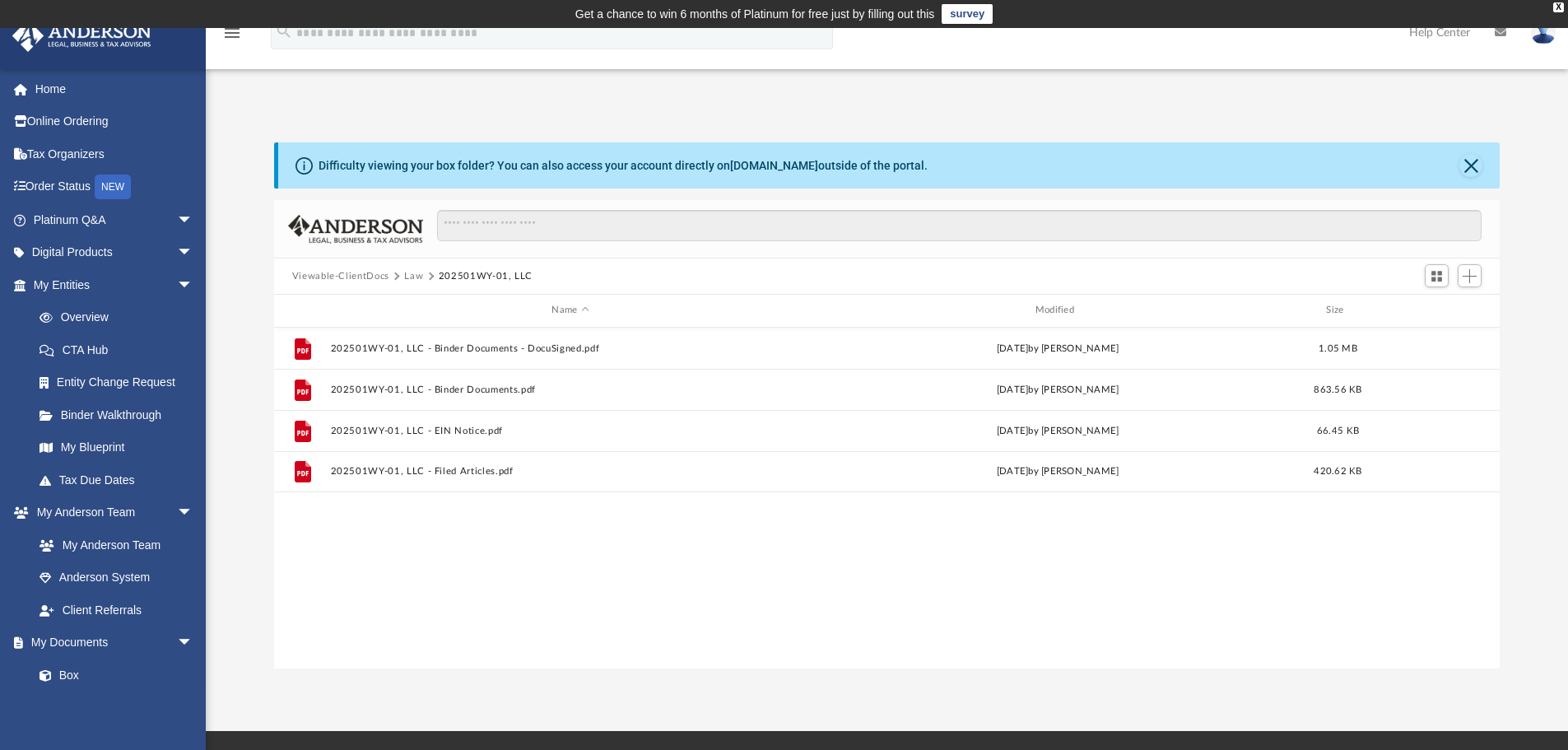
click at [1538, 40] on img at bounding box center [1543, 33] width 25 height 24
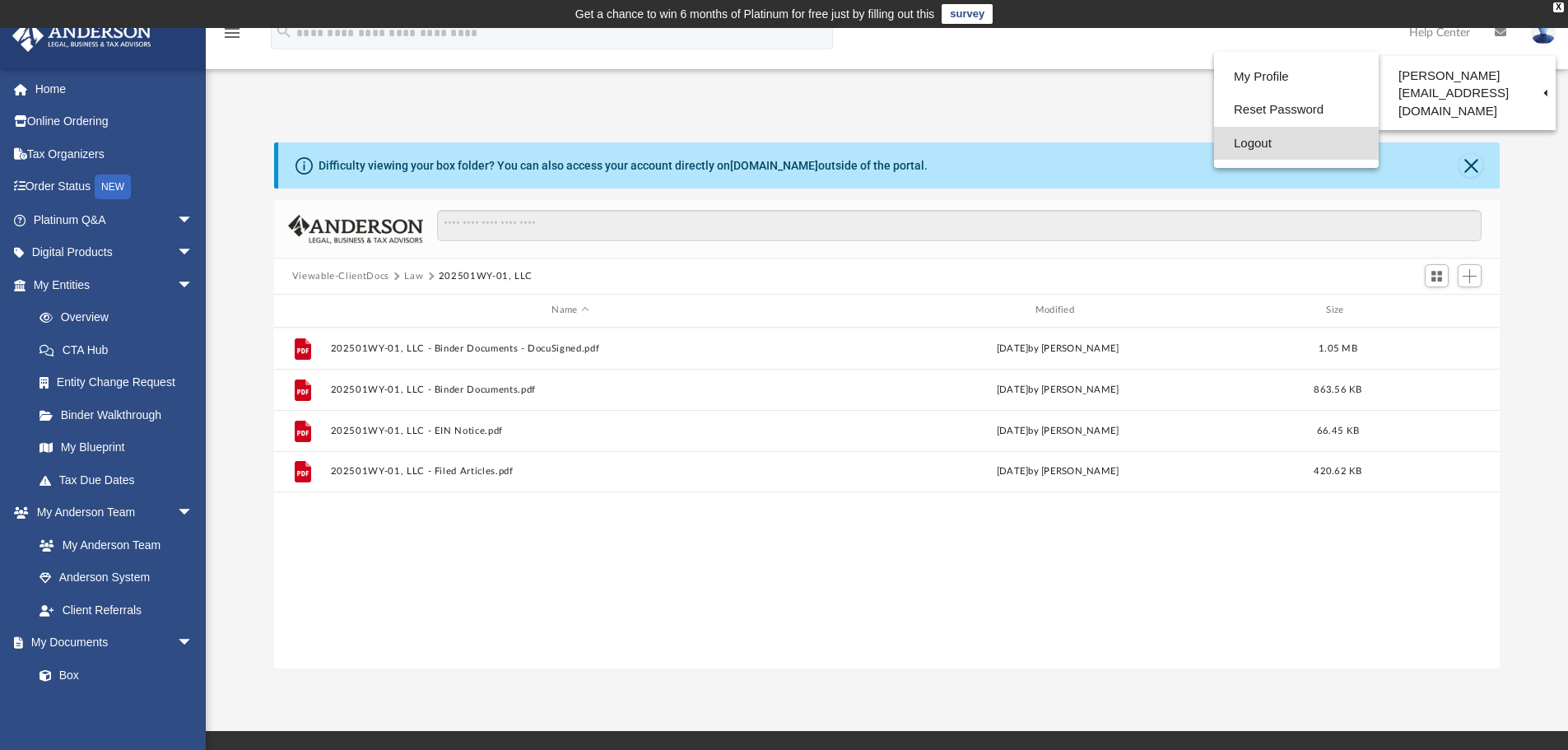
click at [1271, 143] on link "Logout" at bounding box center [1296, 143] width 164 height 34
